Goal: Transaction & Acquisition: Subscribe to service/newsletter

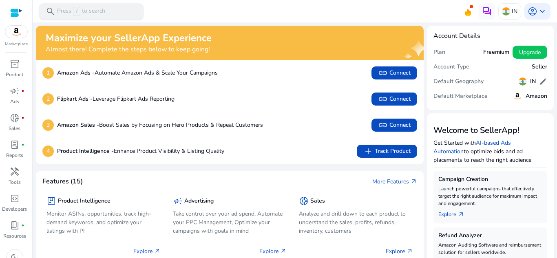
click at [81, 12] on p "Press / to search" at bounding box center [81, 11] width 48 height 9
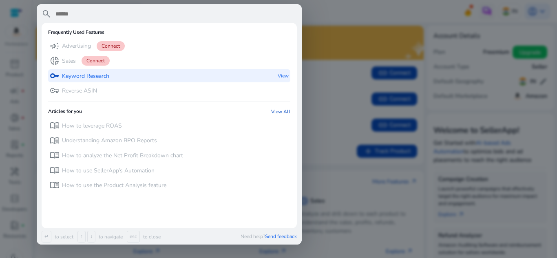
click at [136, 75] on div "key Keyword Research View" at bounding box center [169, 75] width 242 height 13
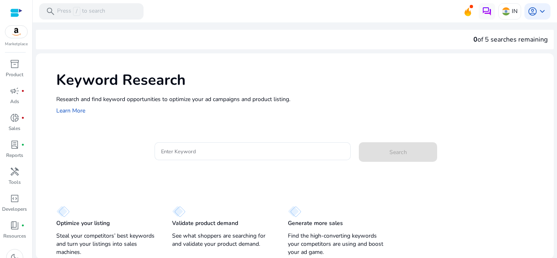
click at [208, 140] on mat-card "Enter Keyword Search" at bounding box center [304, 156] width 497 height 40
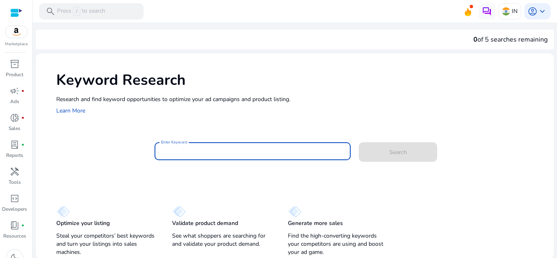
click at [218, 147] on input "Enter Keyword" at bounding box center [252, 151] width 183 height 9
type input "*"
click at [390, 147] on span at bounding box center [398, 152] width 78 height 20
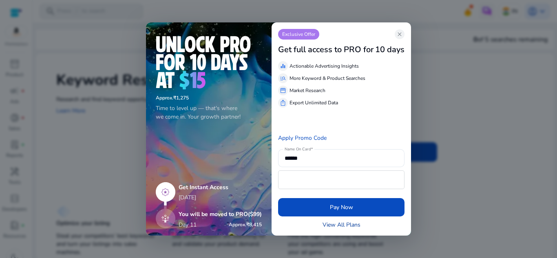
click at [340, 225] on link "View All Plans" at bounding box center [341, 224] width 38 height 9
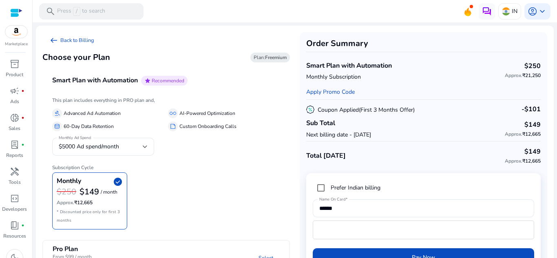
click at [261, 57] on span "Plan: Freemium" at bounding box center [269, 57] width 33 height 7
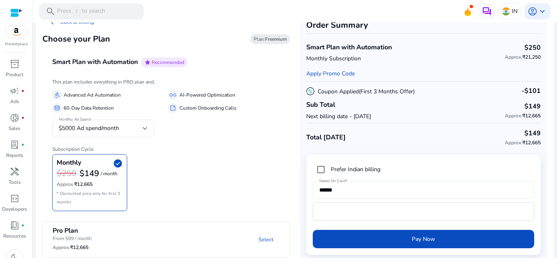
scroll to position [28, 0]
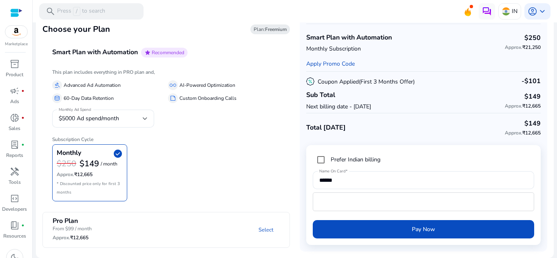
click at [269, 29] on b "Freemium" at bounding box center [276, 29] width 22 height 7
click at [542, 10] on span "keyboard_arrow_down" at bounding box center [542, 12] width 10 height 10
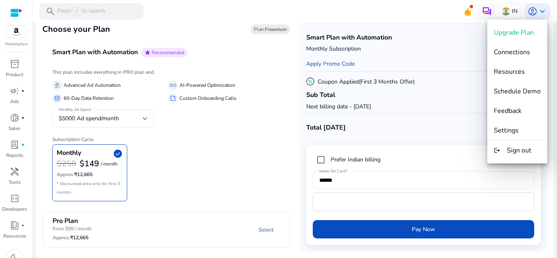
click at [422, 13] on div at bounding box center [278, 129] width 557 height 258
